Goal: Contribute content

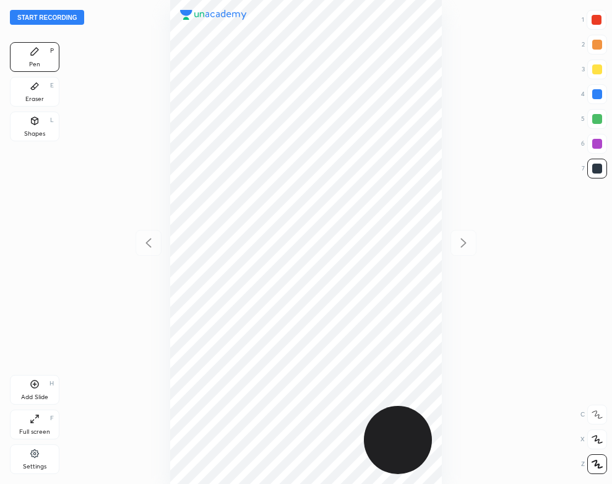
scroll to position [484, 414]
click at [63, 12] on button "Start recording" at bounding box center [47, 17] width 74 height 15
click at [29, 394] on div "Add Slide" at bounding box center [34, 397] width 27 height 6
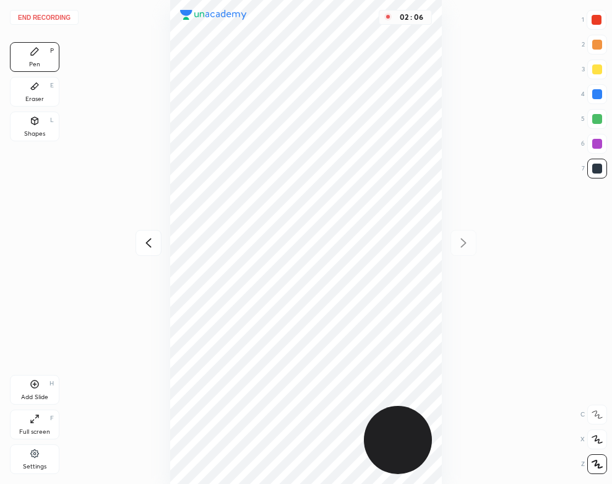
click at [26, 89] on div "Eraser E" at bounding box center [35, 92] width 50 height 30
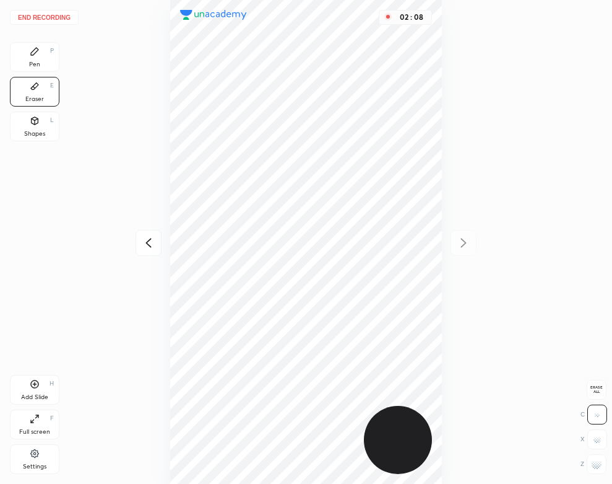
click at [25, 59] on div "Pen P" at bounding box center [35, 57] width 50 height 30
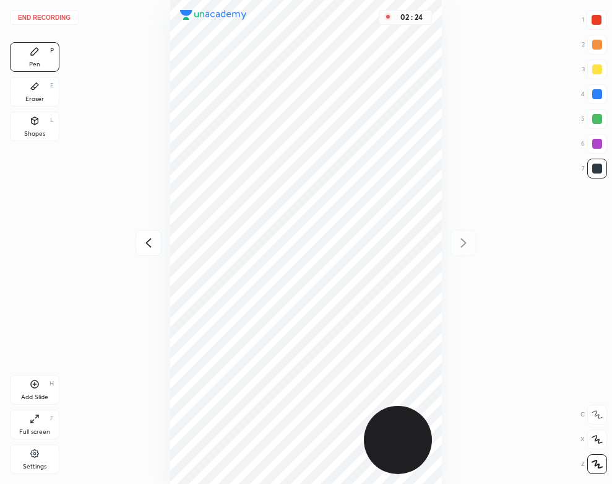
click at [47, 96] on div "Eraser E" at bounding box center [35, 92] width 50 height 30
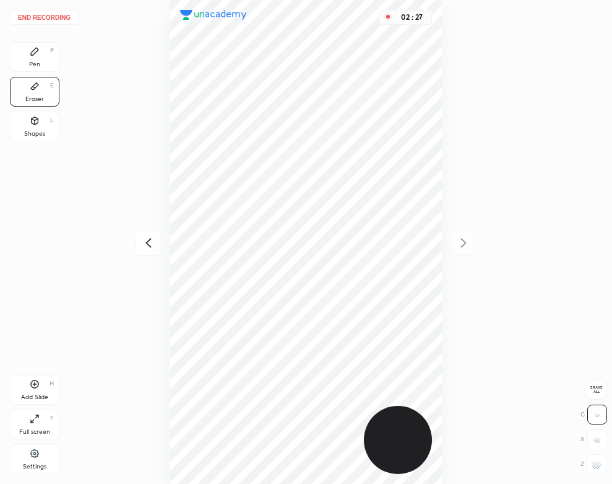
click at [34, 51] on icon at bounding box center [34, 51] width 7 height 7
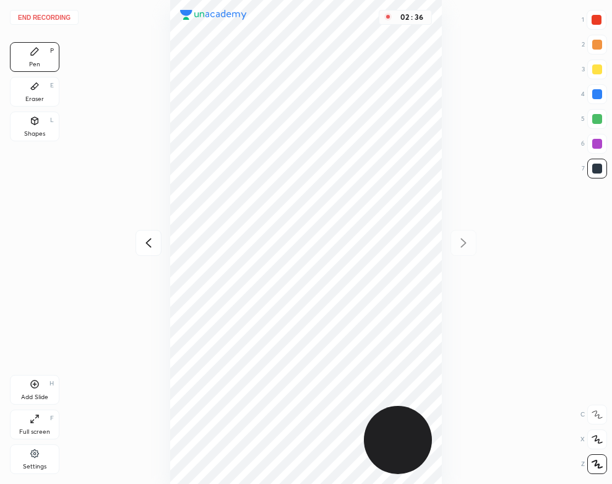
click at [10, 122] on div "Shapes L" at bounding box center [35, 126] width 50 height 30
click at [17, 51] on div "Pen P" at bounding box center [35, 57] width 50 height 30
click at [55, 13] on button "End recording" at bounding box center [44, 17] width 69 height 15
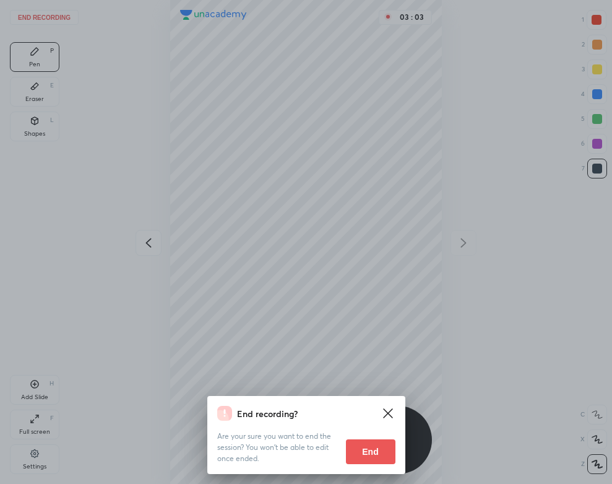
click at [354, 453] on button "End" at bounding box center [371, 451] width 50 height 25
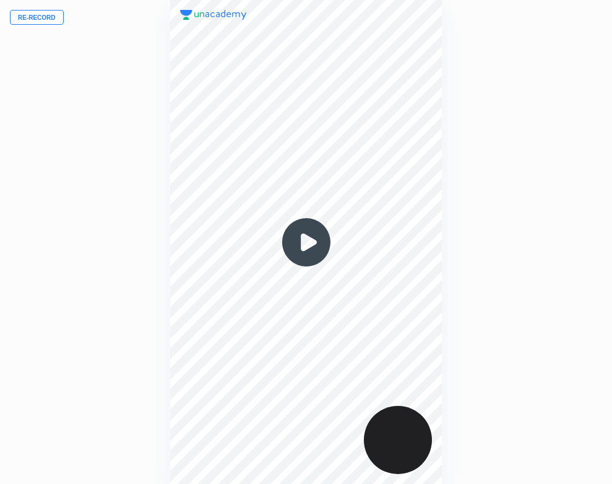
click at [310, 250] on img at bounding box center [306, 241] width 59 height 59
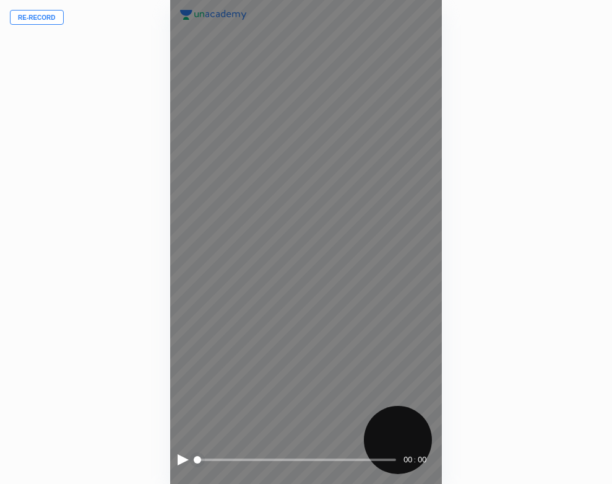
click at [179, 461] on div at bounding box center [183, 459] width 11 height 11
